Goal: Information Seeking & Learning: Learn about a topic

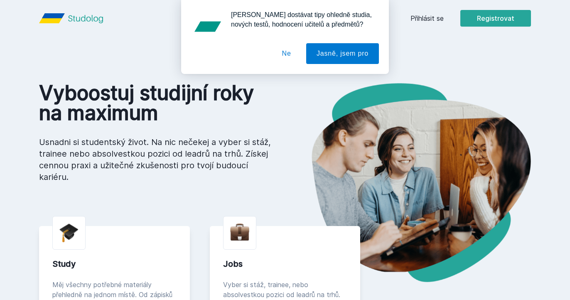
click at [417, 19] on div "[PERSON_NAME] dostávat tipy ohledně studia, nových testů, hodnocení učitelů a p…" at bounding box center [285, 37] width 570 height 74
click at [287, 56] on button "Ne" at bounding box center [287, 53] width 30 height 21
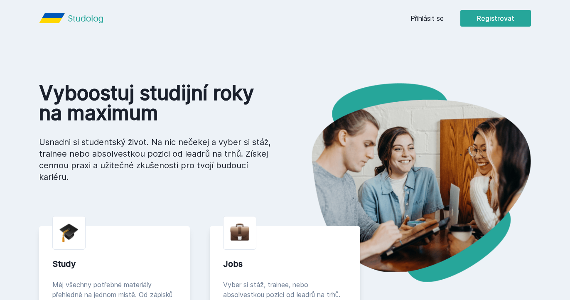
click at [411, 27] on header "Přihlásit se Registrovat" at bounding box center [285, 18] width 532 height 37
click at [424, 18] on link "Přihlásit se" at bounding box center [427, 18] width 33 height 10
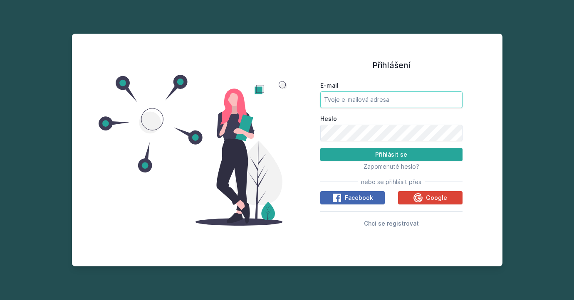
type input "[EMAIL_ADDRESS][PERSON_NAME][DOMAIN_NAME]"
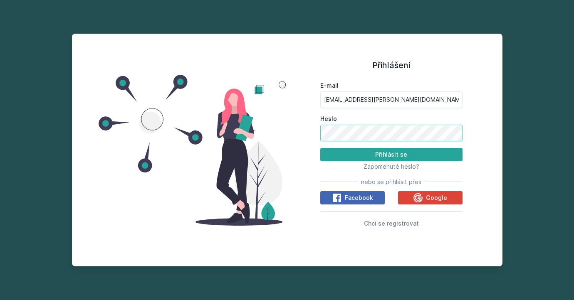
click at [391, 154] on button "Přihlásit se" at bounding box center [391, 154] width 142 height 13
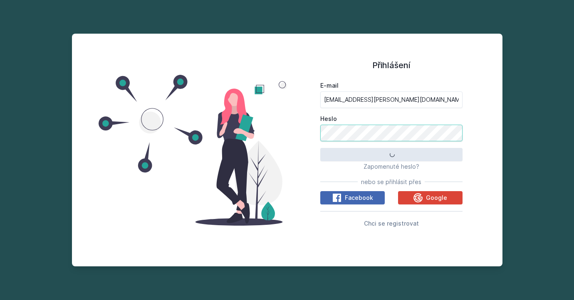
click at [391, 154] on button "Přihlásit se" at bounding box center [391, 154] width 142 height 13
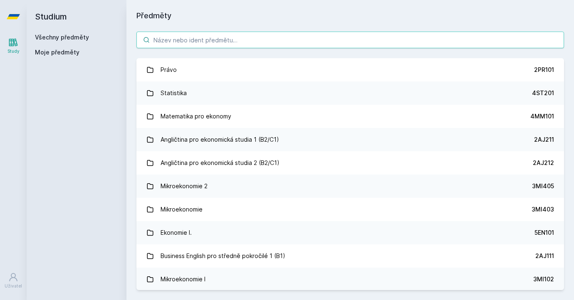
click at [223, 40] on input "search" at bounding box center [349, 40] width 427 height 17
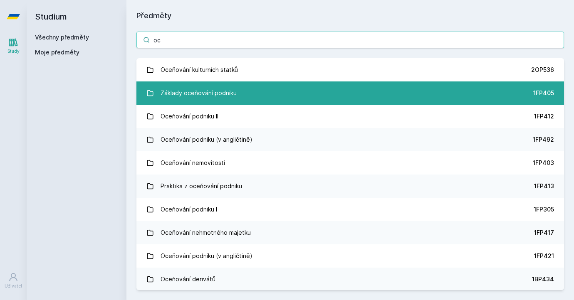
type input "o"
type input "1FP4"
click at [367, 99] on link "Základy oceňování podniku 1FP405" at bounding box center [349, 92] width 427 height 23
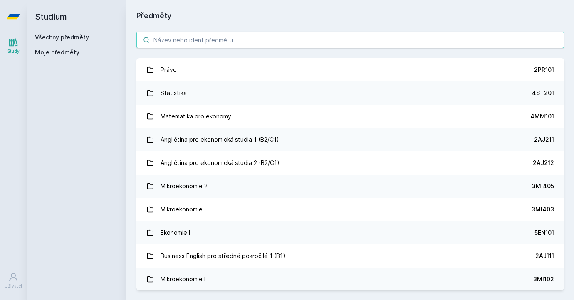
click at [218, 38] on input "search" at bounding box center [349, 40] width 427 height 17
type input "oceno"
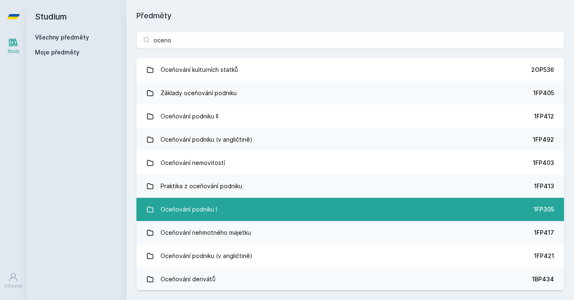
click at [202, 200] on link "Oceňování podniku I 1FP305" at bounding box center [349, 209] width 427 height 23
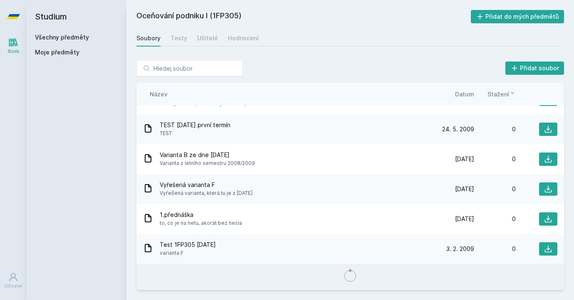
scroll to position [969, 0]
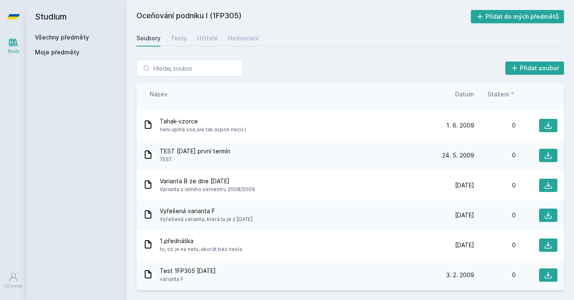
click at [509, 91] on icon at bounding box center [512, 93] width 7 height 7
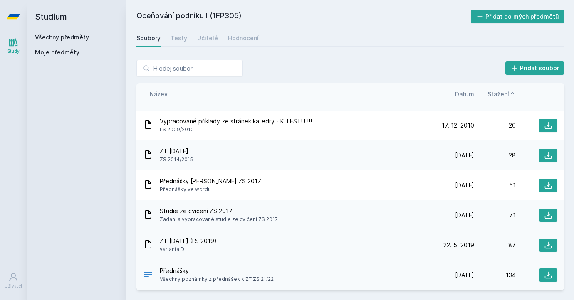
scroll to position [0, 0]
click at [545, 218] on icon at bounding box center [548, 215] width 7 height 7
click at [203, 35] on div "Učitelé" at bounding box center [207, 38] width 21 height 8
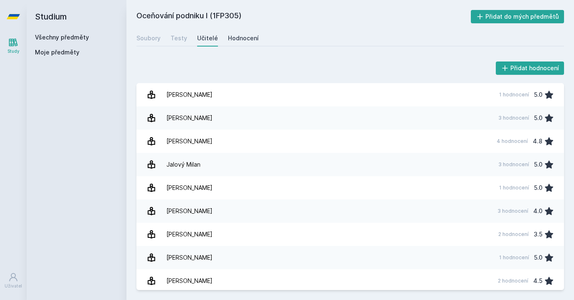
click at [240, 33] on link "Hodnocení" at bounding box center [243, 38] width 31 height 17
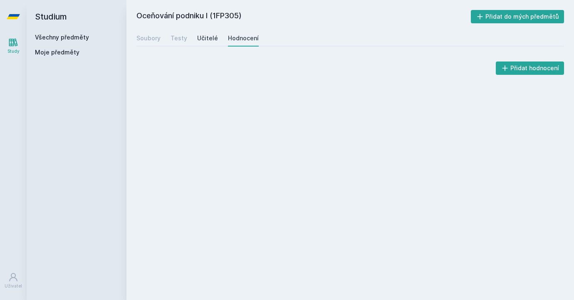
click at [209, 42] on link "Učitelé" at bounding box center [207, 38] width 21 height 17
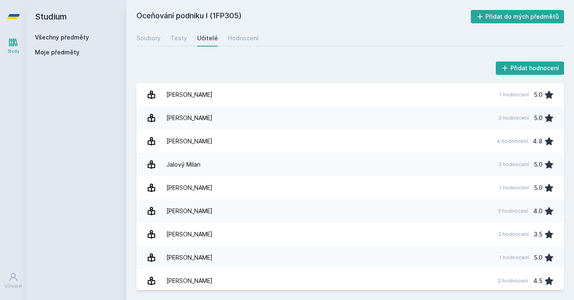
click at [185, 41] on div "Soubory Testy Učitelé Hodnocení" at bounding box center [349, 38] width 427 height 17
click at [178, 38] on div "Testy" at bounding box center [178, 38] width 17 height 8
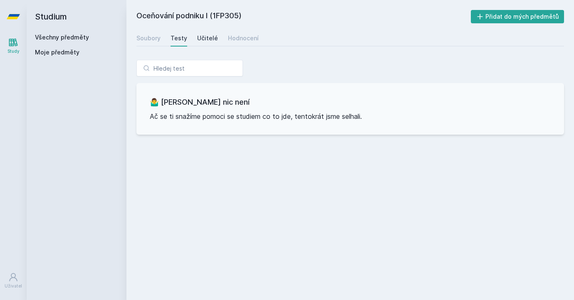
click at [208, 40] on div "Učitelé" at bounding box center [207, 38] width 21 height 8
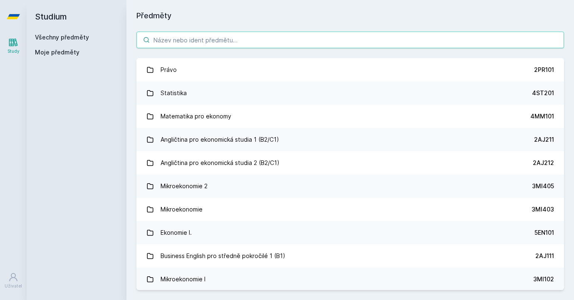
click at [174, 35] on input "search" at bounding box center [349, 40] width 427 height 17
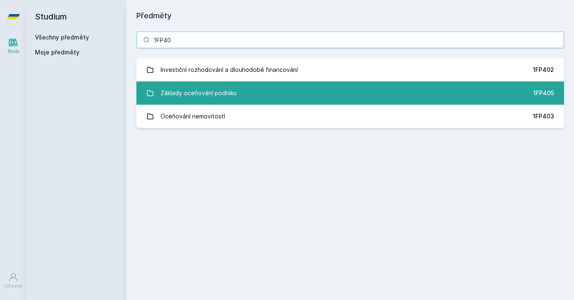
type input "1FP40"
click at [181, 96] on div "Základy oceňování podniku" at bounding box center [198, 93] width 76 height 17
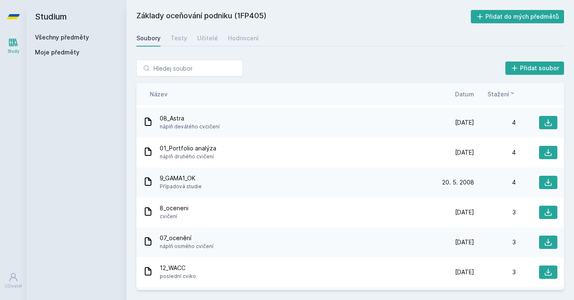
scroll to position [339, 0]
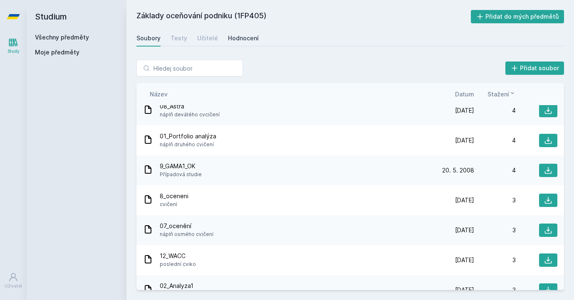
click at [239, 37] on div "Hodnocení" at bounding box center [243, 38] width 31 height 8
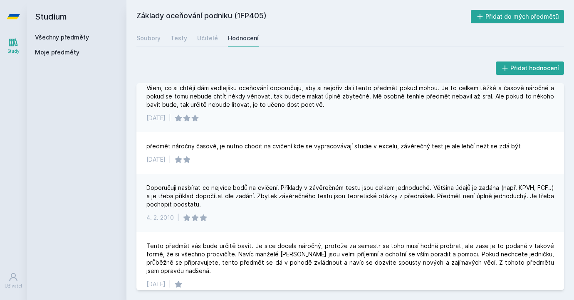
click at [216, 44] on div "Soubory Testy Učitelé Hodnocení" at bounding box center [349, 38] width 427 height 17
click at [206, 43] on link "Učitelé" at bounding box center [207, 38] width 21 height 17
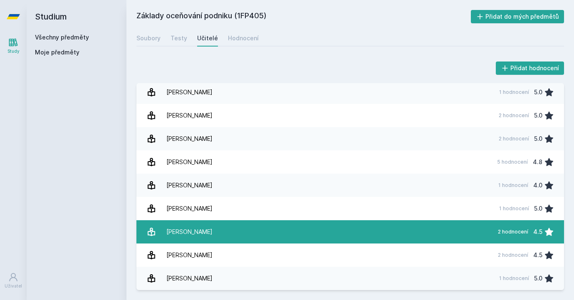
scroll to position [72, 0]
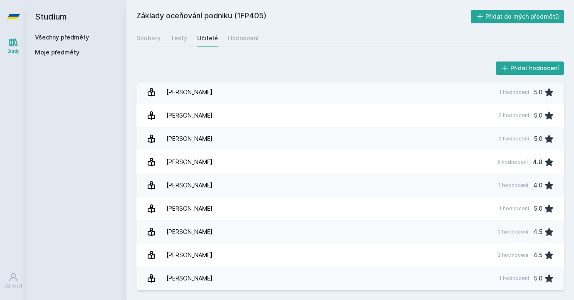
click at [255, 2] on div "Základy oceňování podniku (1FP405) Přidat do mých předmětů [GEOGRAPHIC_DATA] Te…" at bounding box center [349, 150] width 447 height 300
